Goal: Task Accomplishment & Management: Use online tool/utility

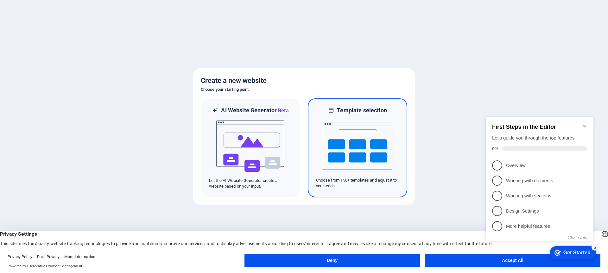
click at [341, 140] on img at bounding box center [357, 145] width 70 height 63
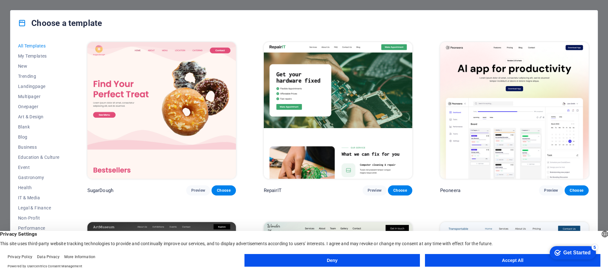
click at [467, 261] on button "Accept All" at bounding box center [512, 260] width 175 height 13
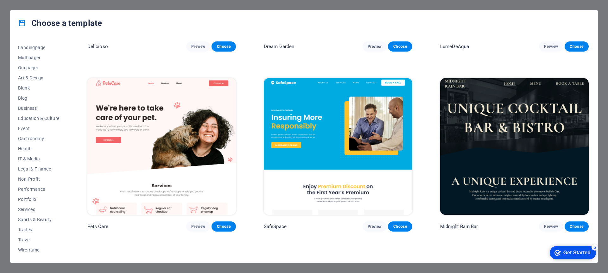
scroll to position [1432, 0]
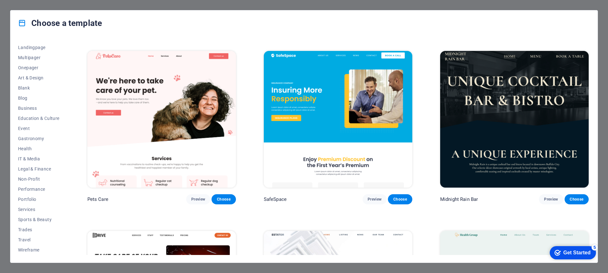
click at [512, 5] on div "Choose a template All Templates My Templates New Trending Landingpage Multipage…" at bounding box center [304, 136] width 608 height 273
click at [29, 68] on span "Onepager" at bounding box center [38, 67] width 41 height 5
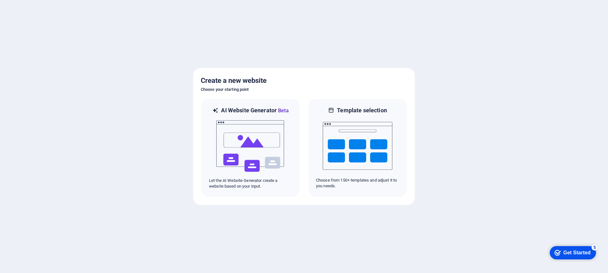
click at [212, 78] on h5 "Create a new website" at bounding box center [304, 81] width 206 height 10
